Goal: Find specific page/section: Find specific page/section

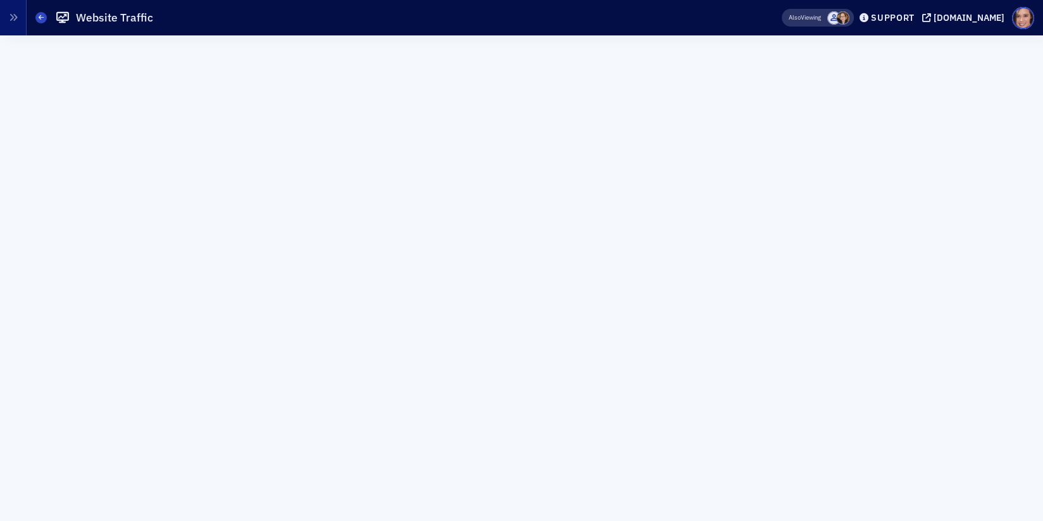
scroll to position [14, 0]
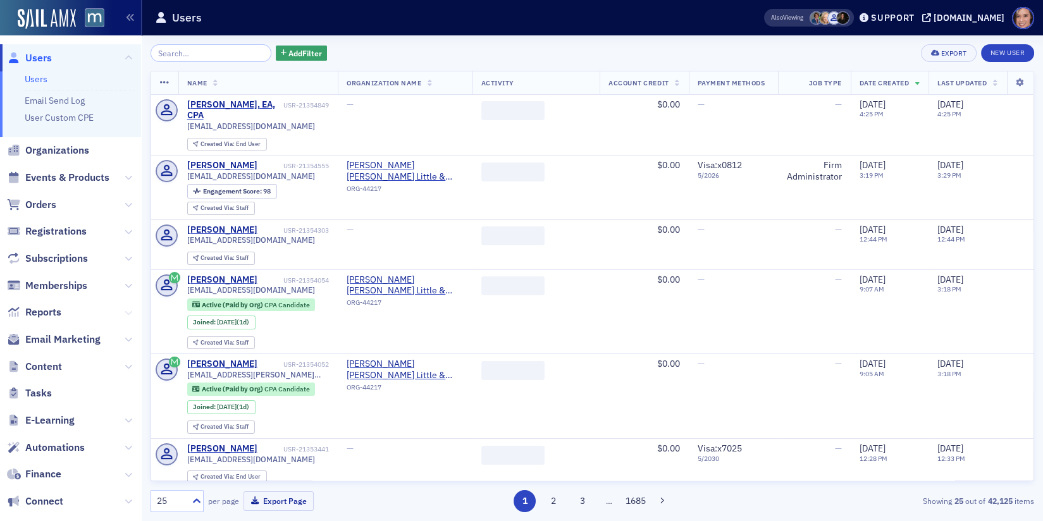
click at [125, 309] on icon at bounding box center [129, 313] width 8 height 8
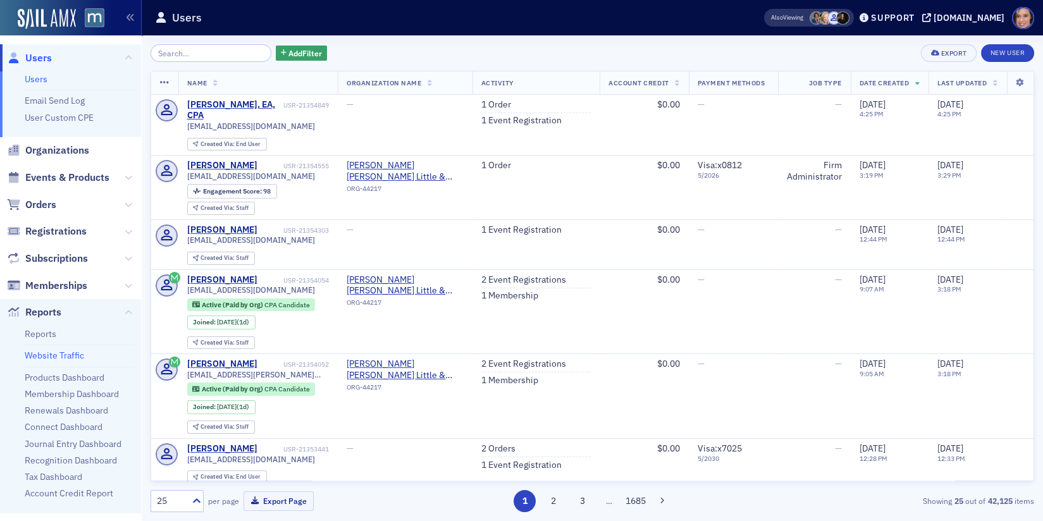
click at [76, 352] on link "Website Traffic" at bounding box center [54, 355] width 59 height 11
